Goal: Check status: Check status

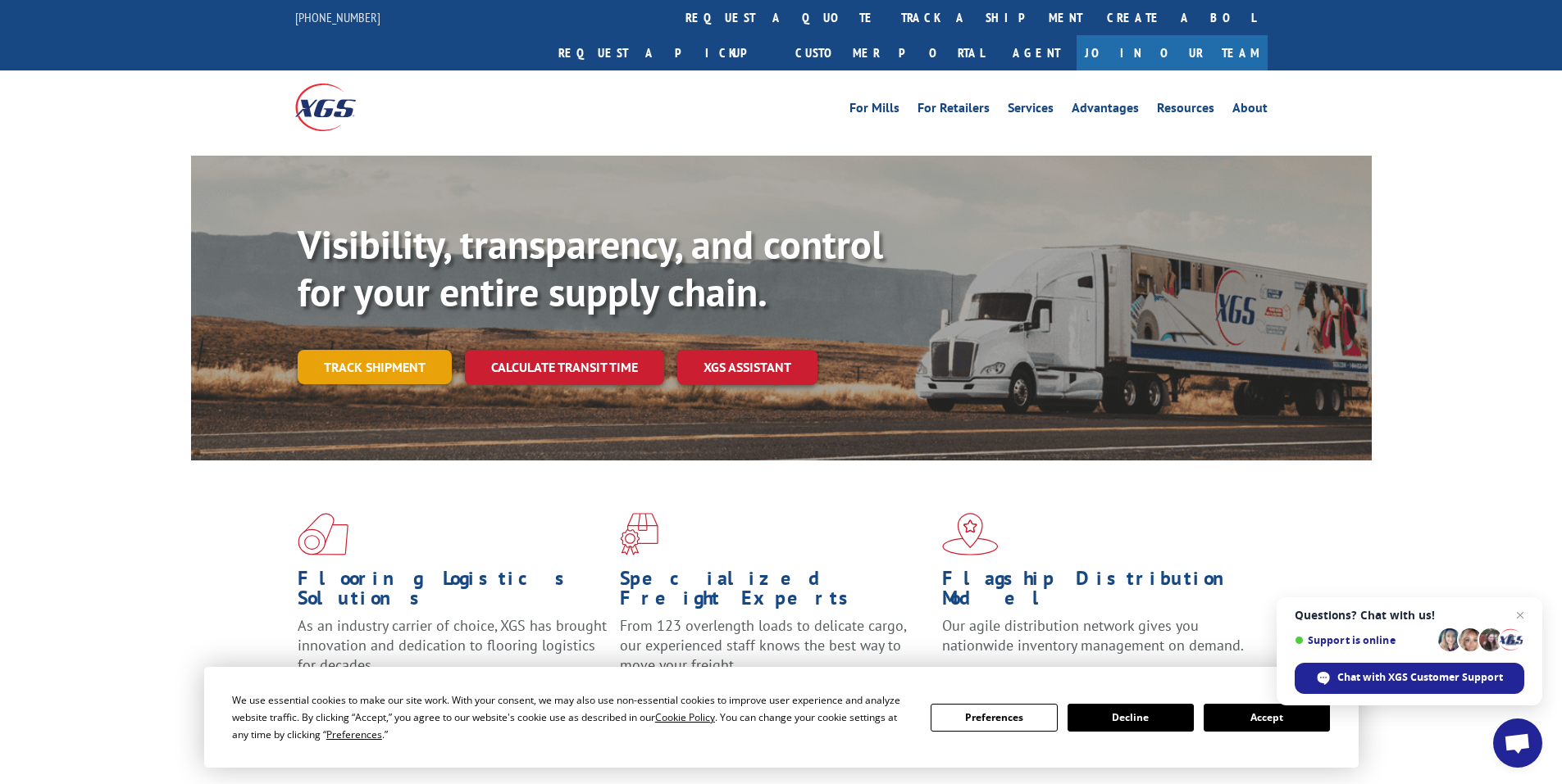
click at [385, 350] on link "Track shipment" at bounding box center [374, 368] width 154 height 34
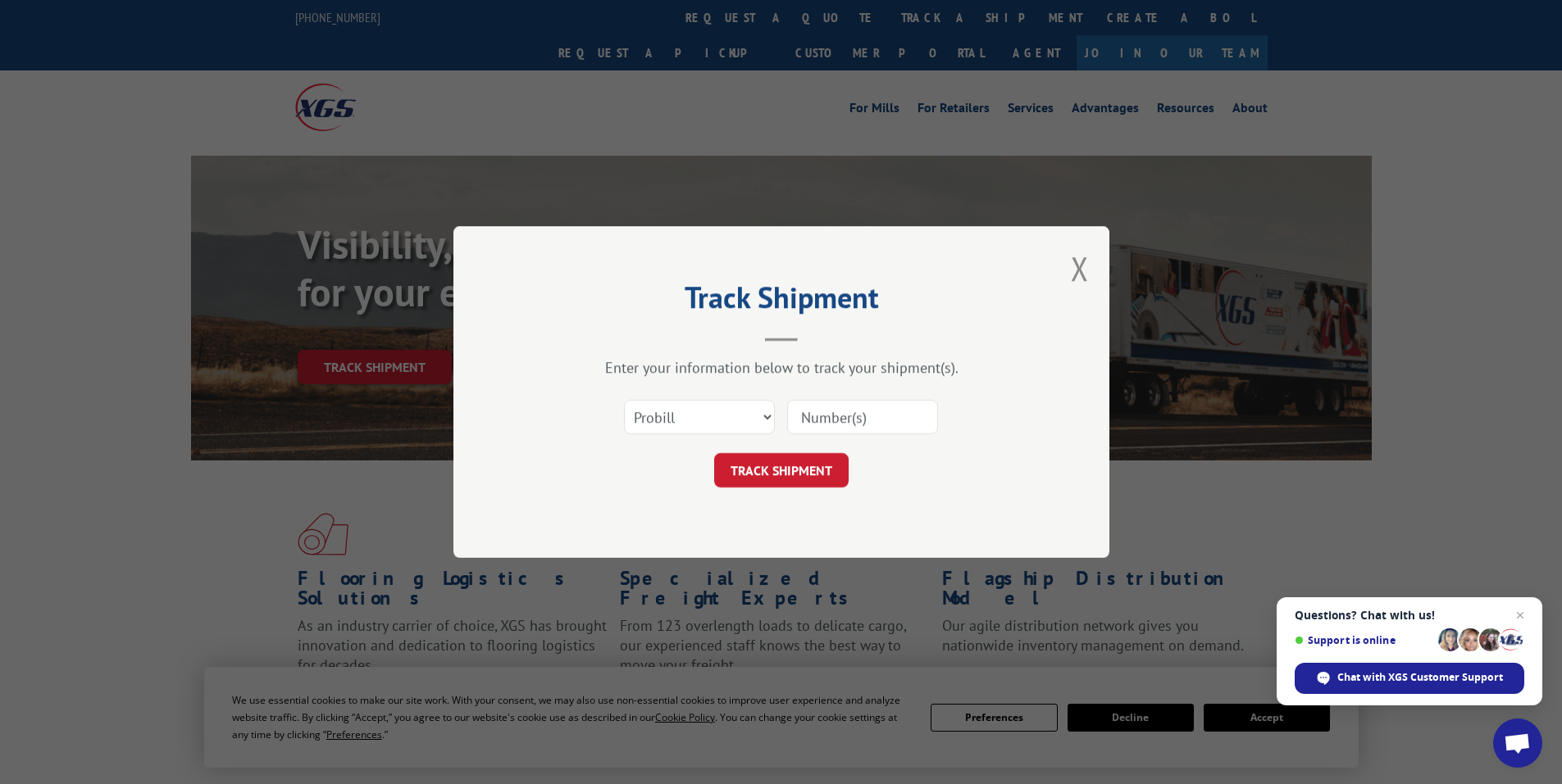
click at [813, 417] on input at bounding box center [863, 417] width 151 height 34
paste input "00017416020"
type input "00017416020"
click at [773, 476] on button "TRACK SHIPMENT" at bounding box center [781, 470] width 134 height 34
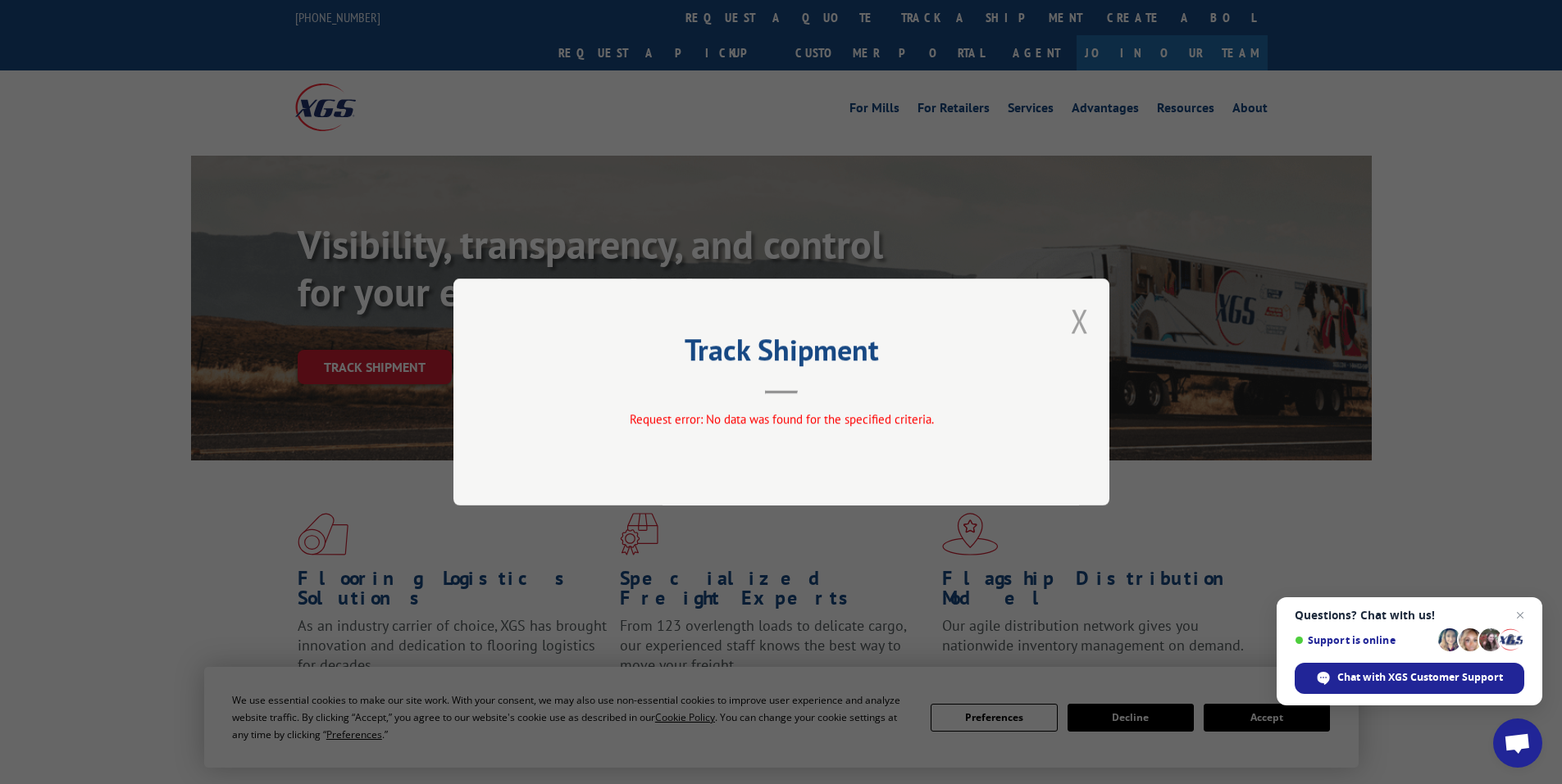
click at [1081, 314] on button "Close modal" at bounding box center [1079, 321] width 18 height 43
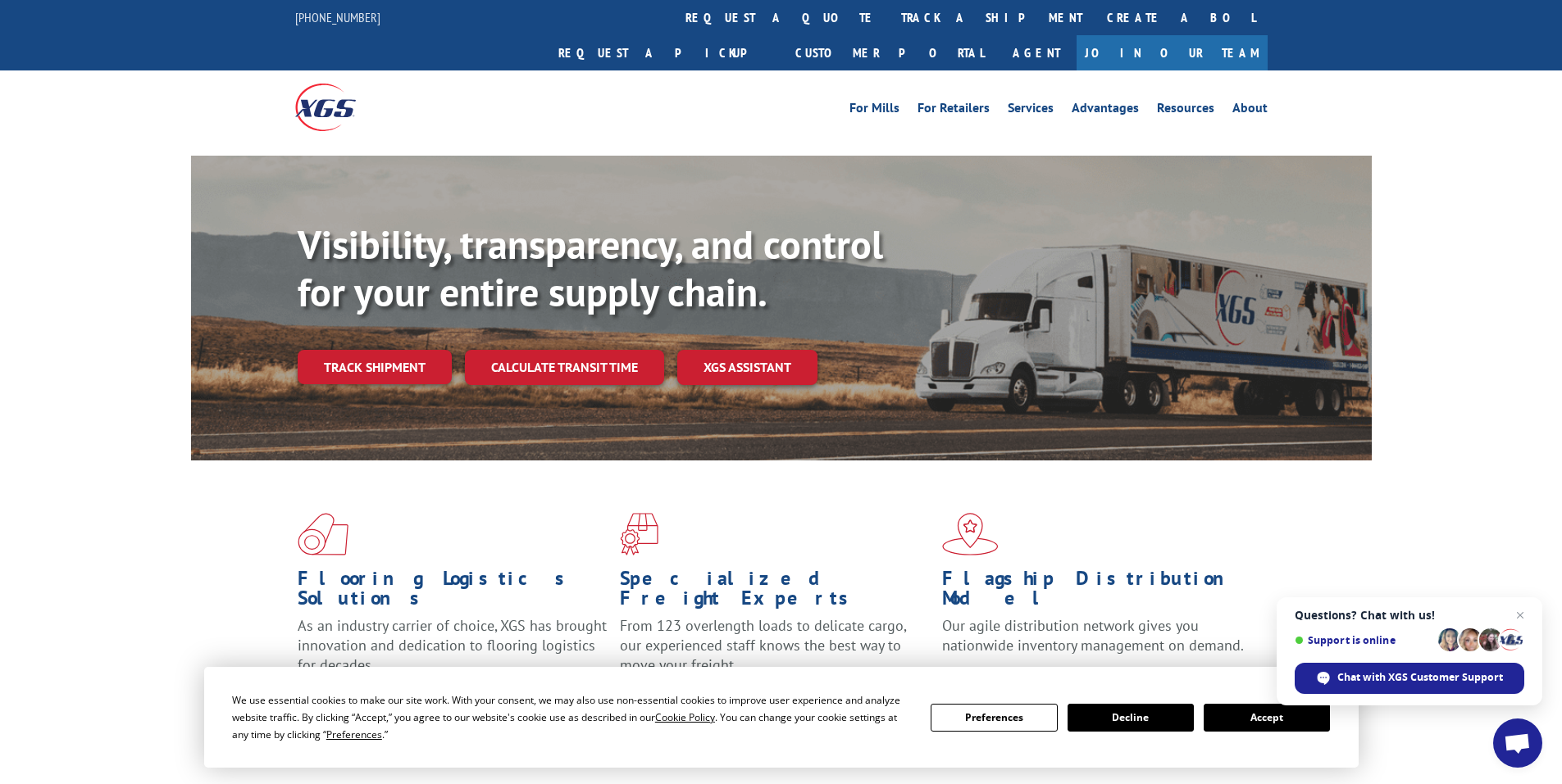
click at [1241, 35] on link "Join Our Team" at bounding box center [1171, 53] width 191 height 35
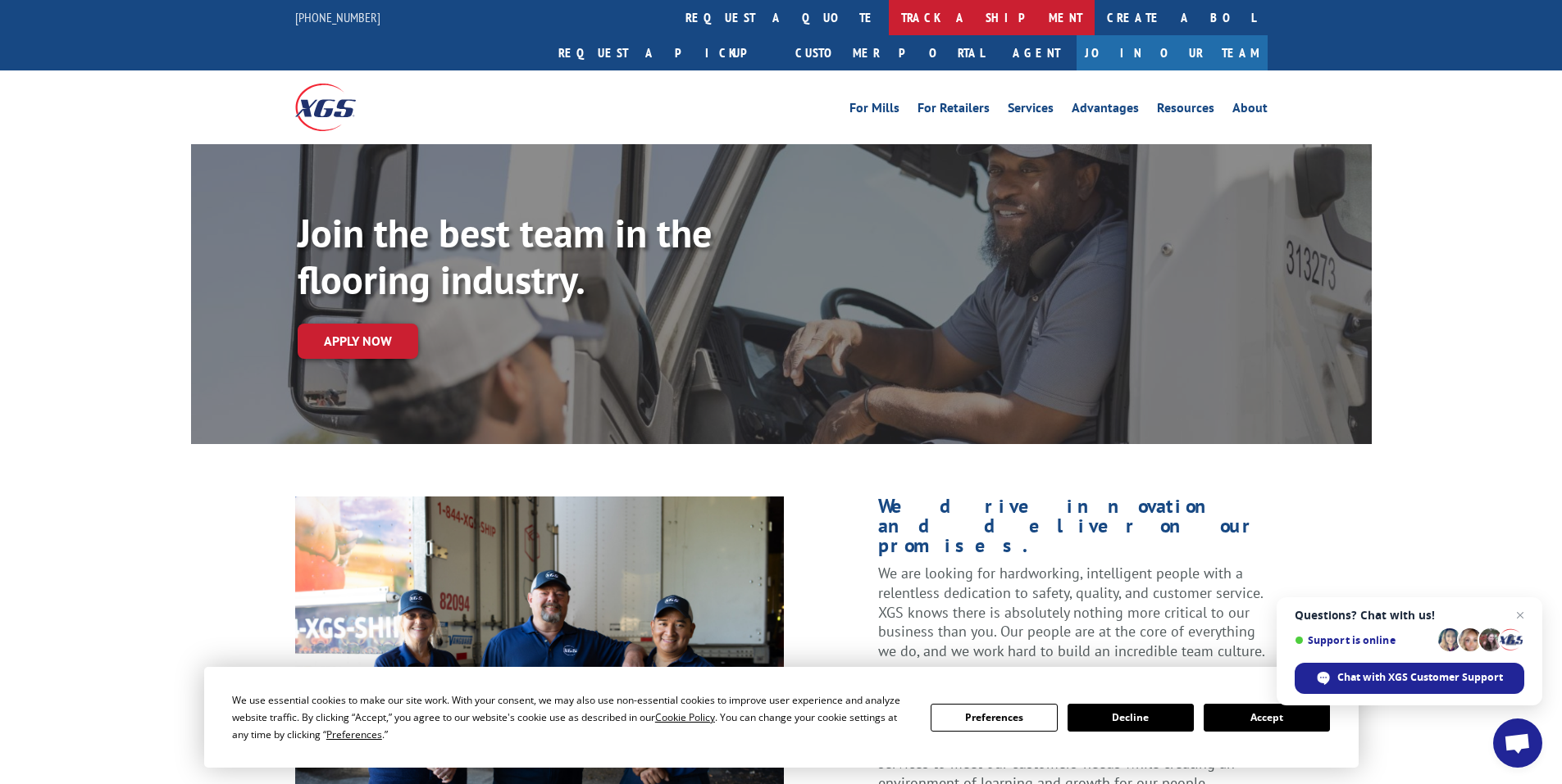
click at [889, 20] on link "track a shipment" at bounding box center [991, 17] width 206 height 35
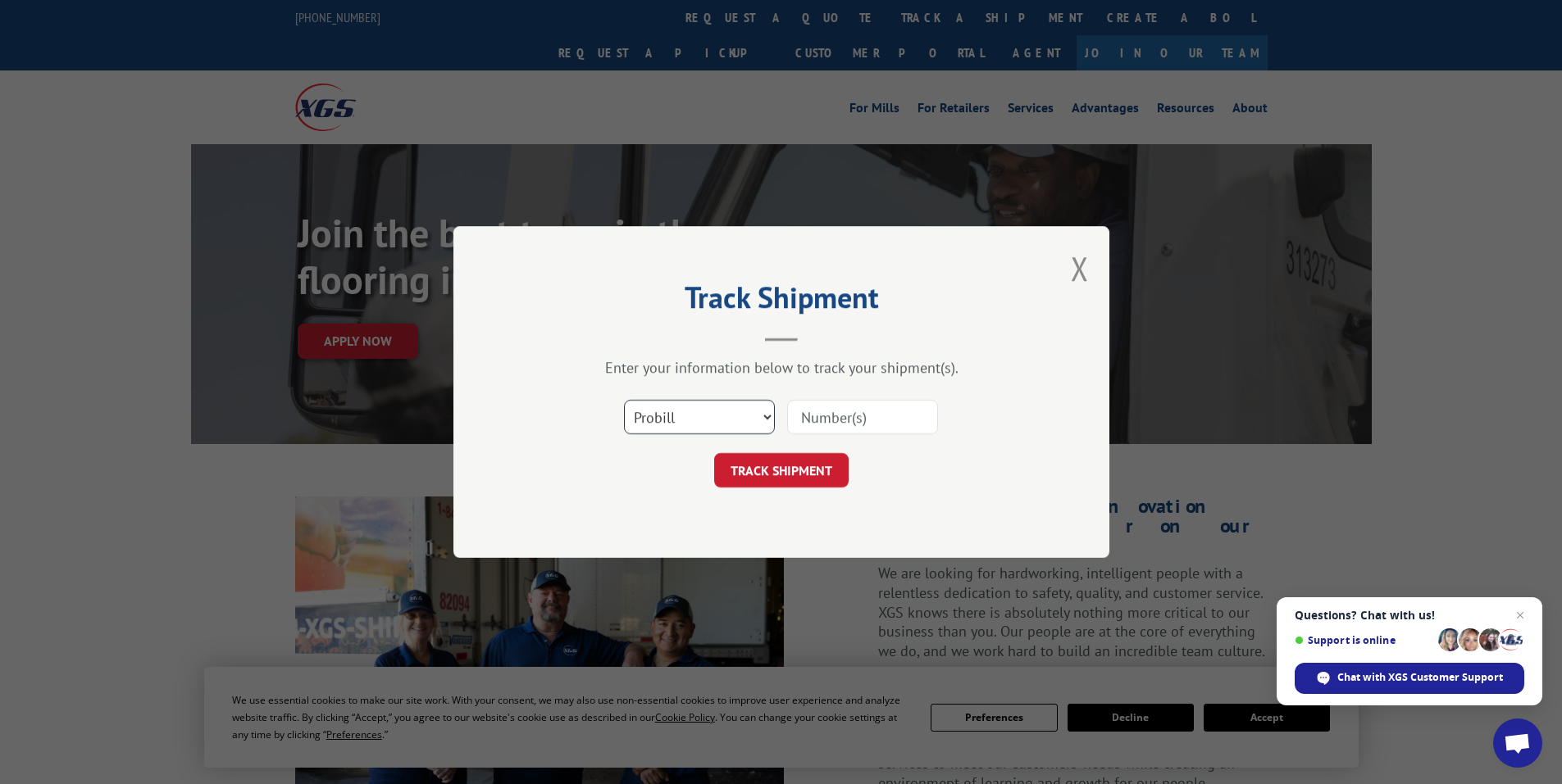
click at [759, 414] on select "Select category... Probill BOL PO" at bounding box center [700, 417] width 151 height 34
select select "bol"
click at [624, 400] on select "Select category... Probill BOL PO" at bounding box center [700, 417] width 151 height 34
click at [827, 414] on input at bounding box center [863, 417] width 151 height 34
paste input "614938"
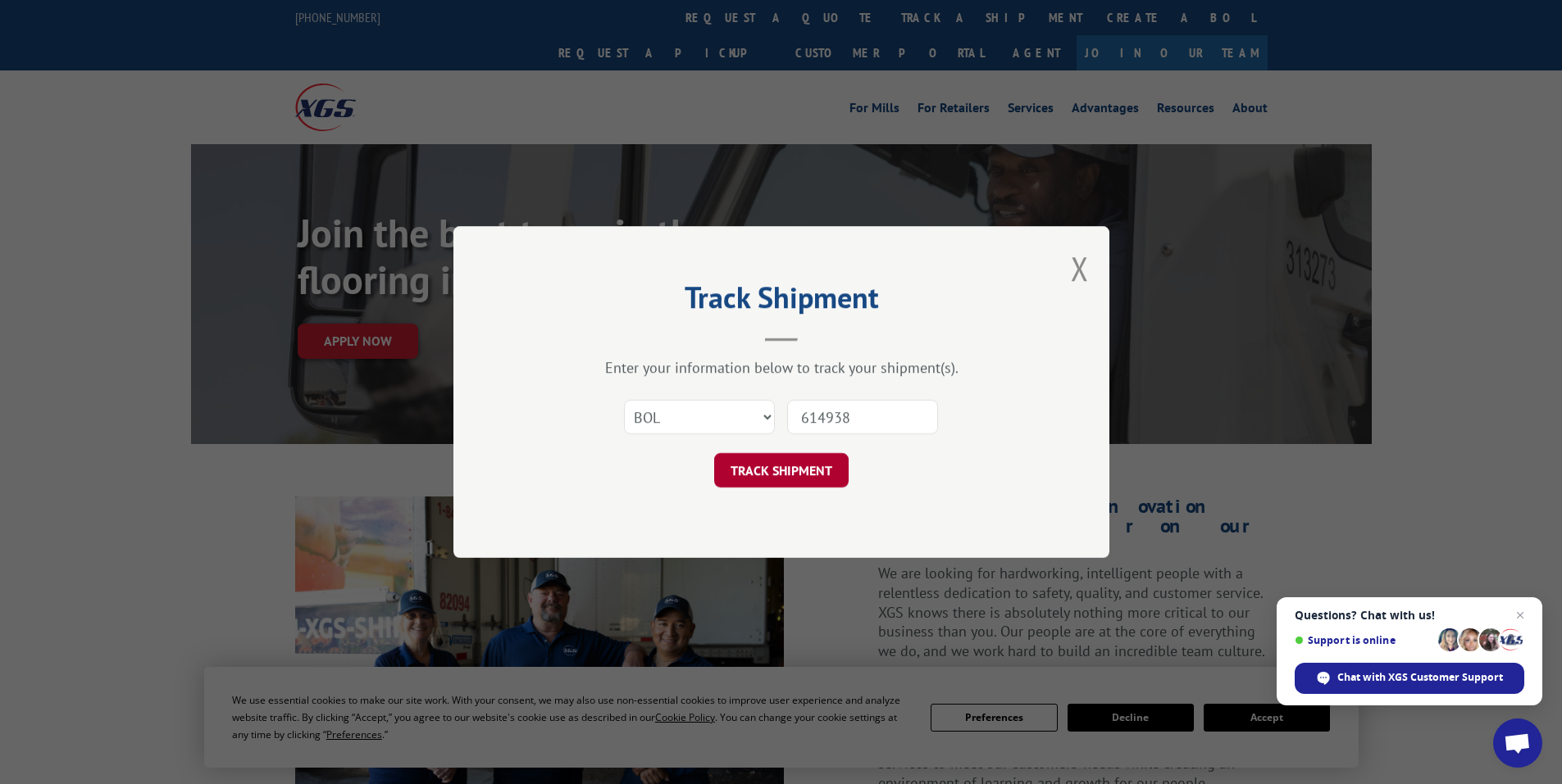
type input "614938"
click at [798, 482] on button "TRACK SHIPMENT" at bounding box center [781, 470] width 134 height 34
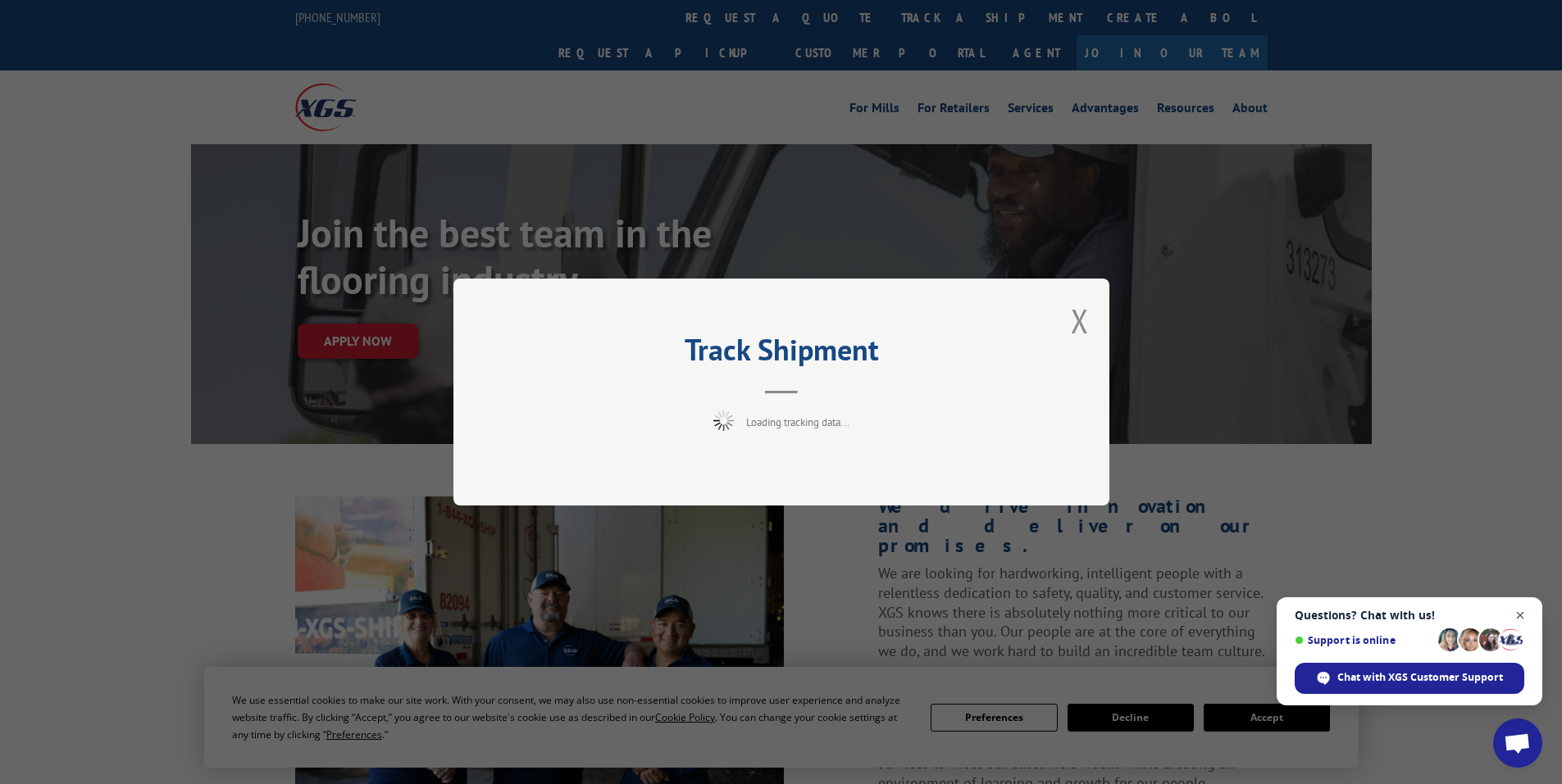
click at [1526, 613] on span "Close chat" at bounding box center [1520, 616] width 20 height 20
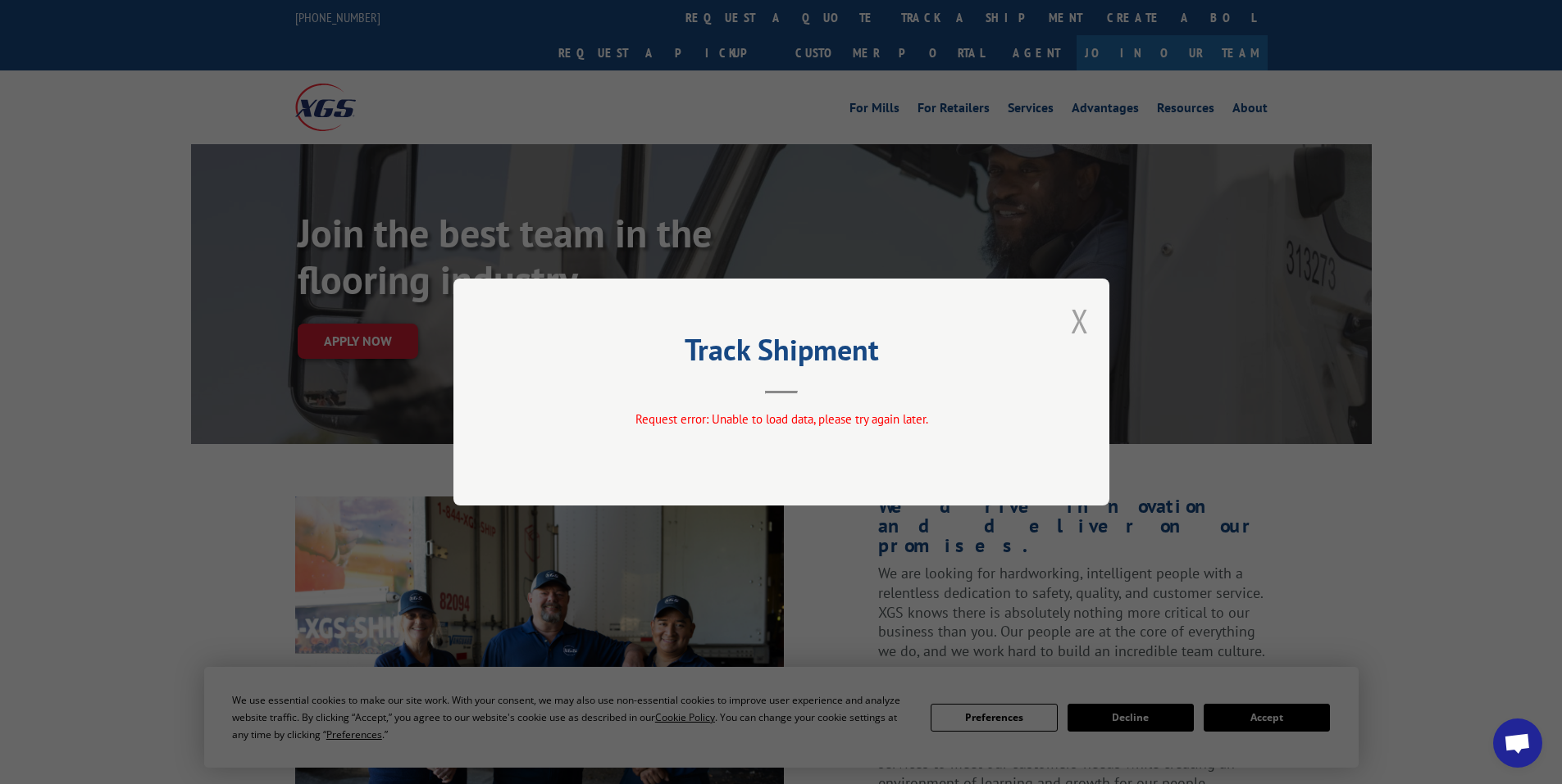
click at [1079, 325] on button "Close modal" at bounding box center [1079, 321] width 18 height 43
